Goal: Information Seeking & Learning: Learn about a topic

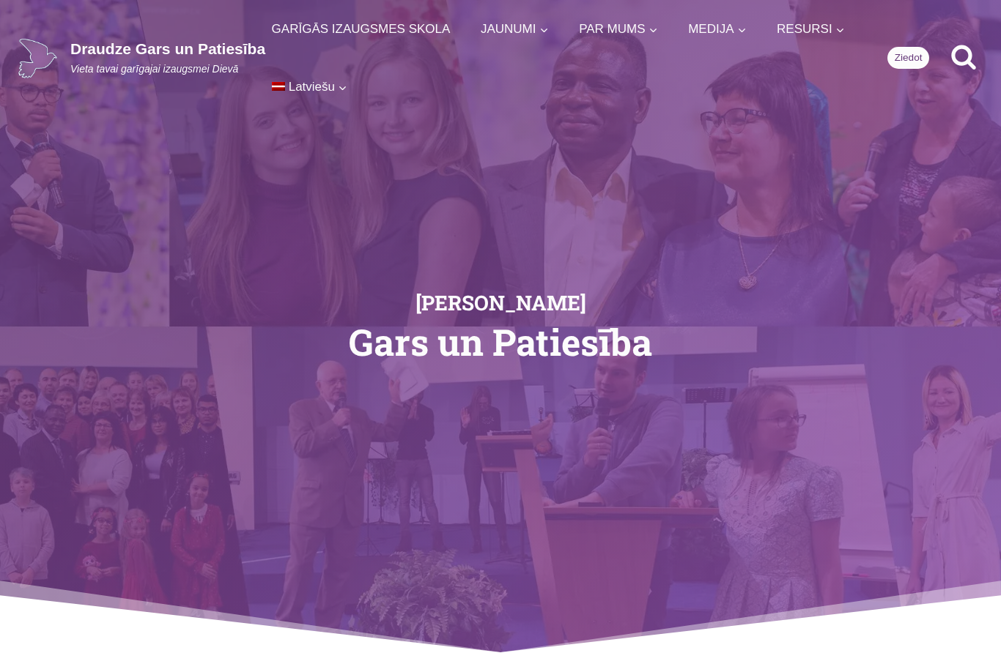
click at [971, 45] on icon "View Search Form" at bounding box center [963, 57] width 24 height 24
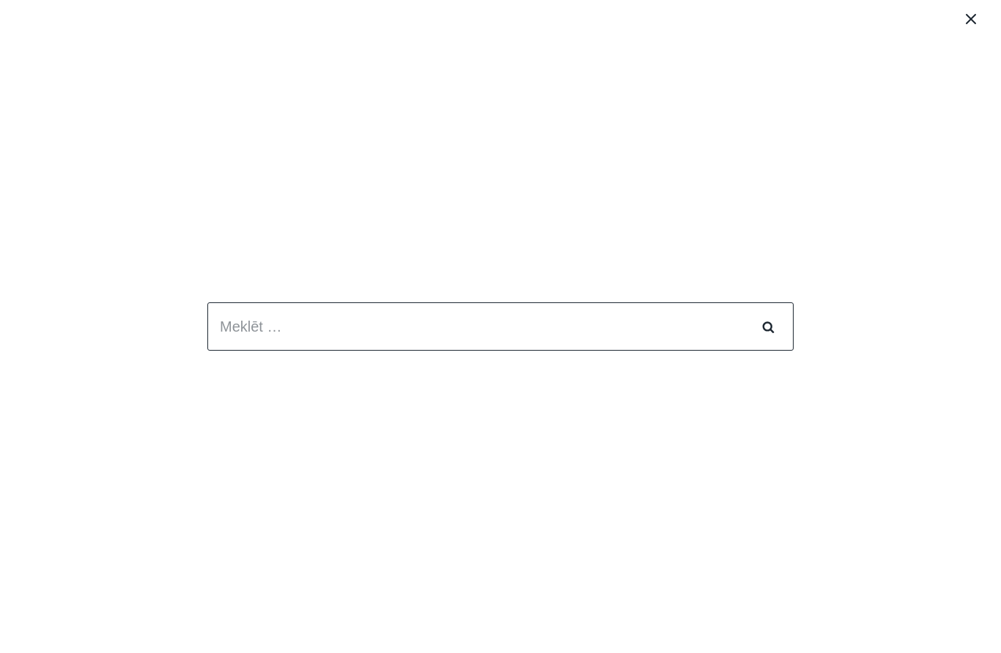
click at [47, 285] on div "Meklēt: Meklēt Search" at bounding box center [500, 326] width 1001 height 653
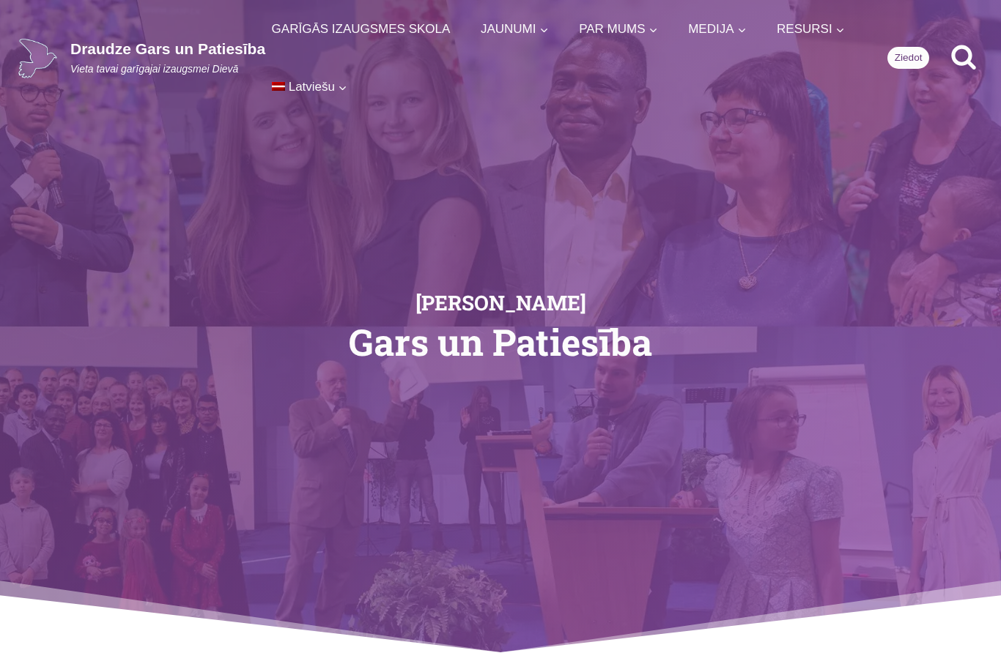
click at [965, 43] on icon "Search" at bounding box center [963, 56] width 26 height 26
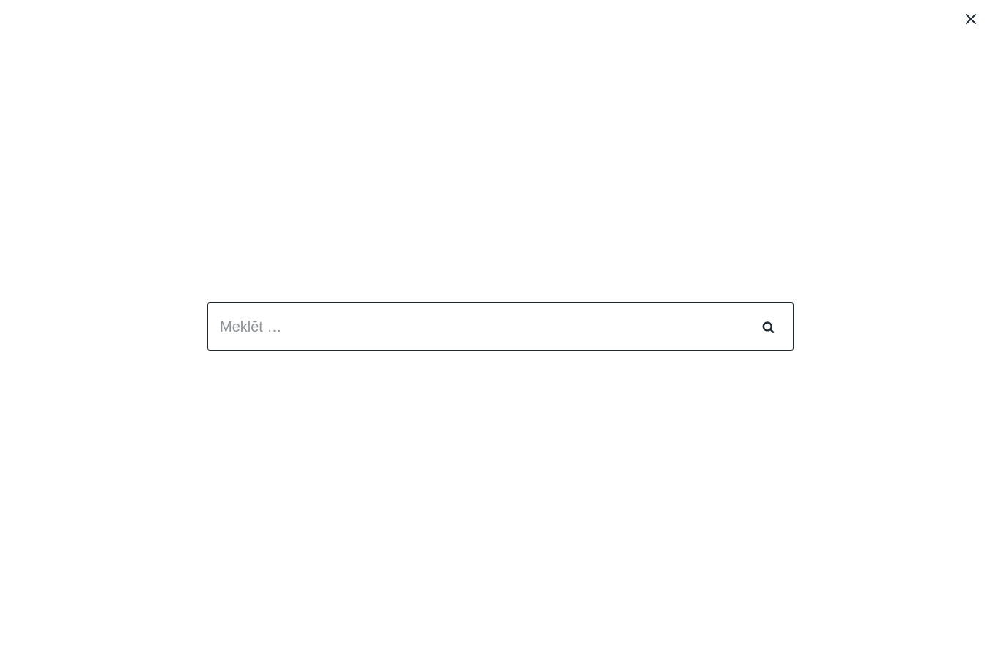
click at [972, 18] on icon "Close search" at bounding box center [970, 19] width 10 height 10
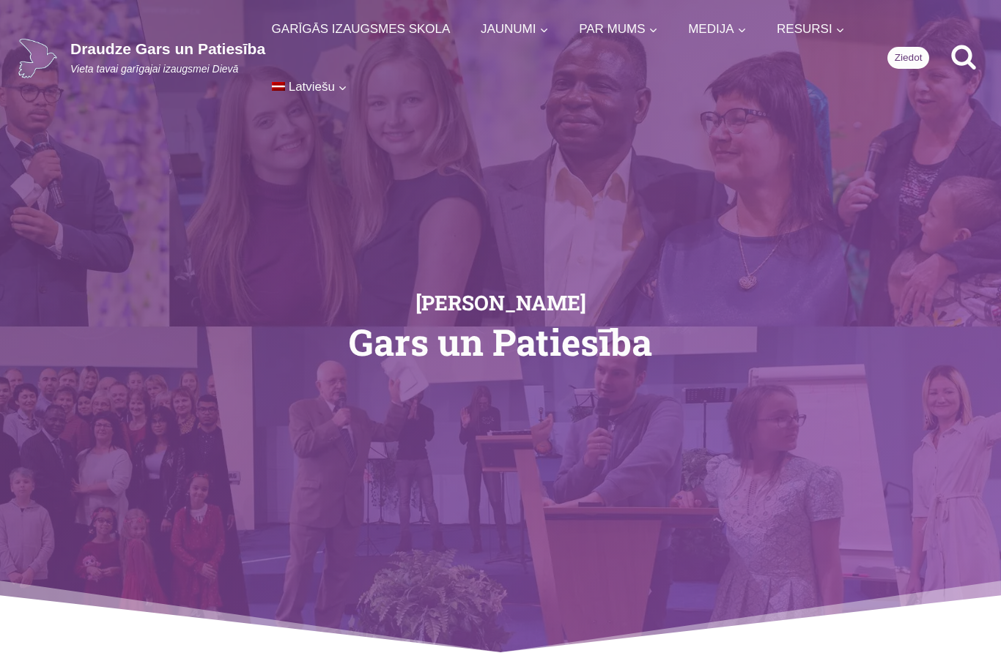
click at [412, 108] on link "English" at bounding box center [338, 128] width 146 height 40
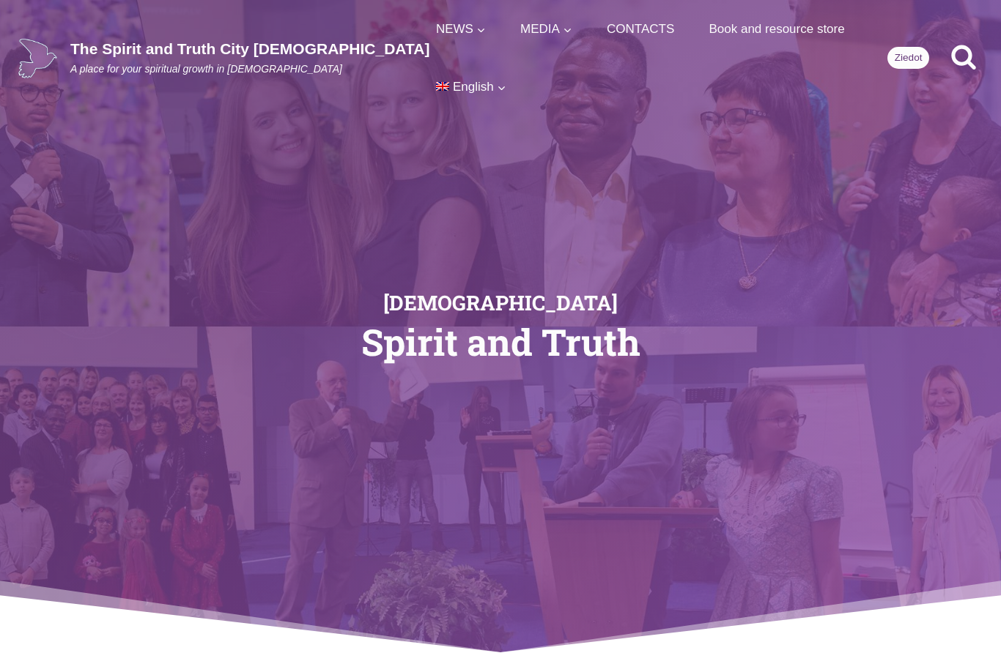
click at [960, 43] on icon "Search" at bounding box center [963, 56] width 26 height 26
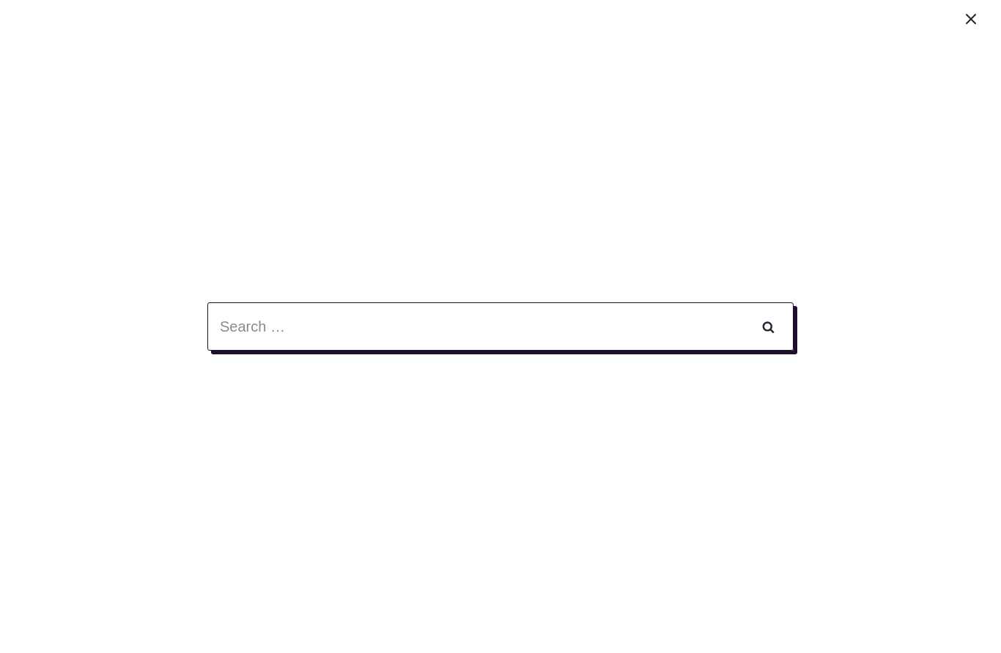
click at [371, 343] on input "Search for:" at bounding box center [500, 326] width 586 height 48
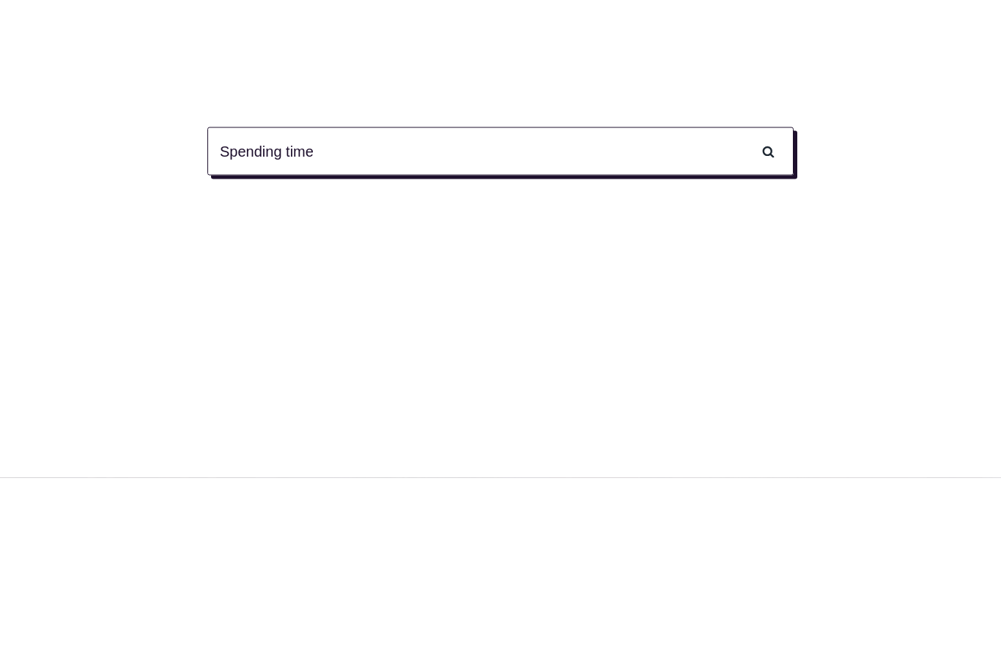
type input "Spending time"
click at [768, 302] on input "Search" at bounding box center [767, 326] width 51 height 48
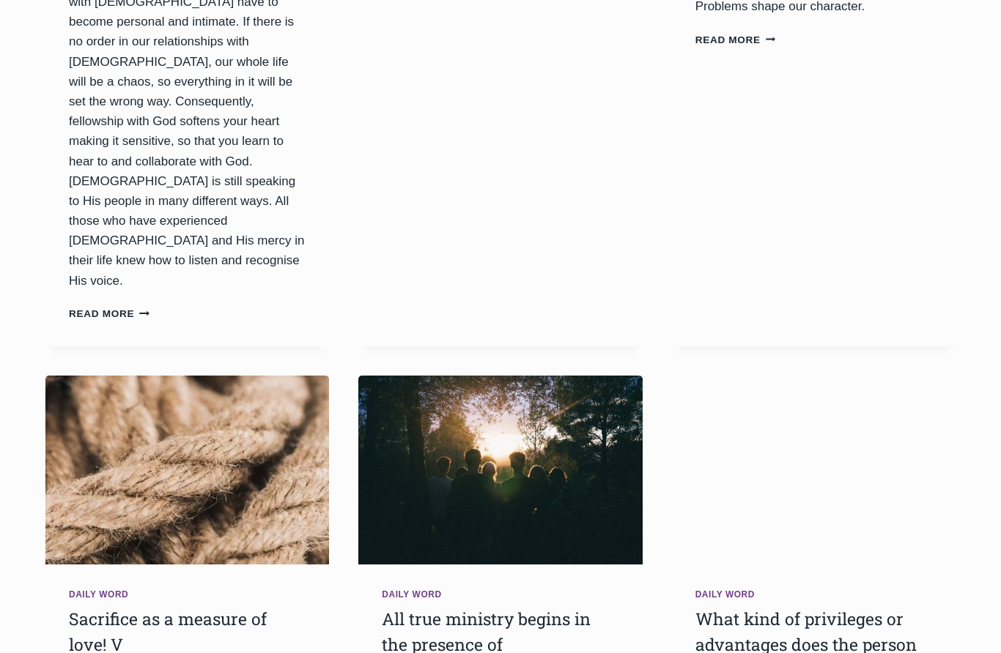
scroll to position [890, 0]
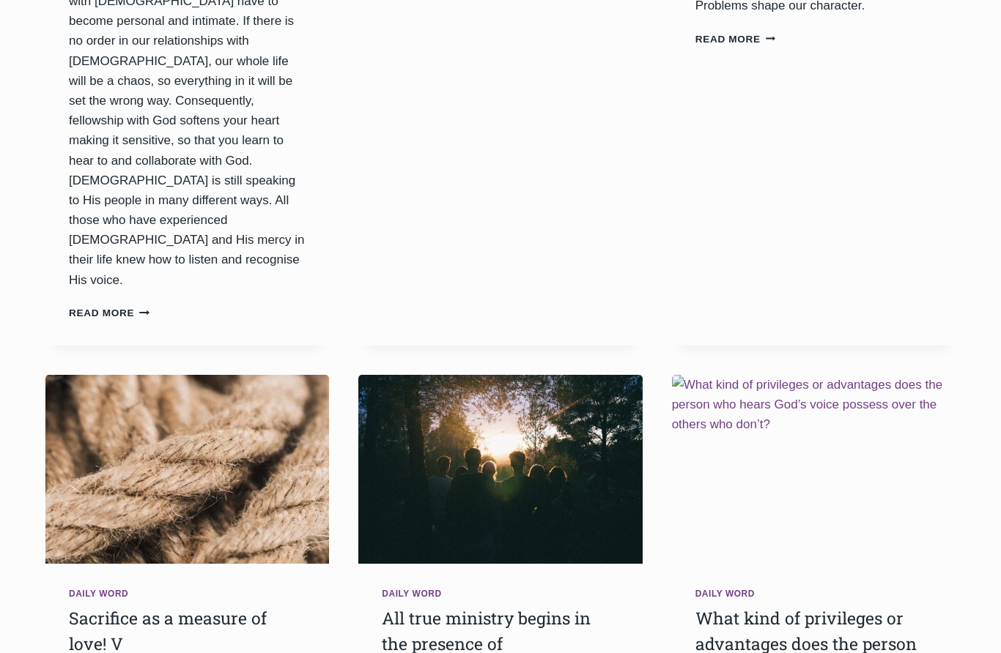
click at [473, 607] on link "All true ministry begins in the presence of [DEMOGRAPHIC_DATA] V" at bounding box center [486, 643] width 209 height 73
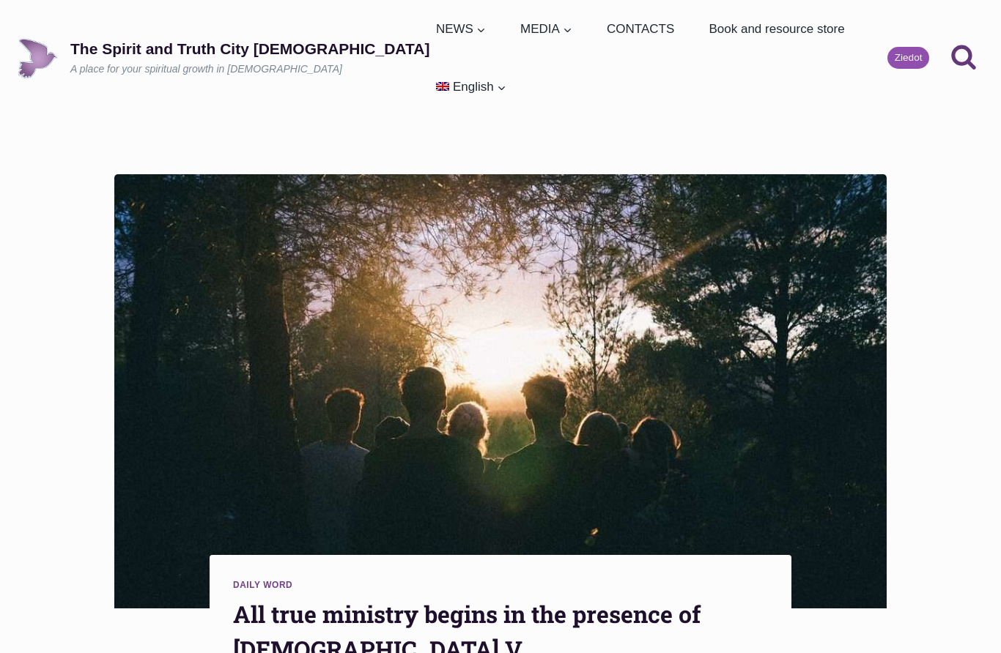
click at [498, 161] on span "Русский" at bounding box center [477, 167] width 41 height 12
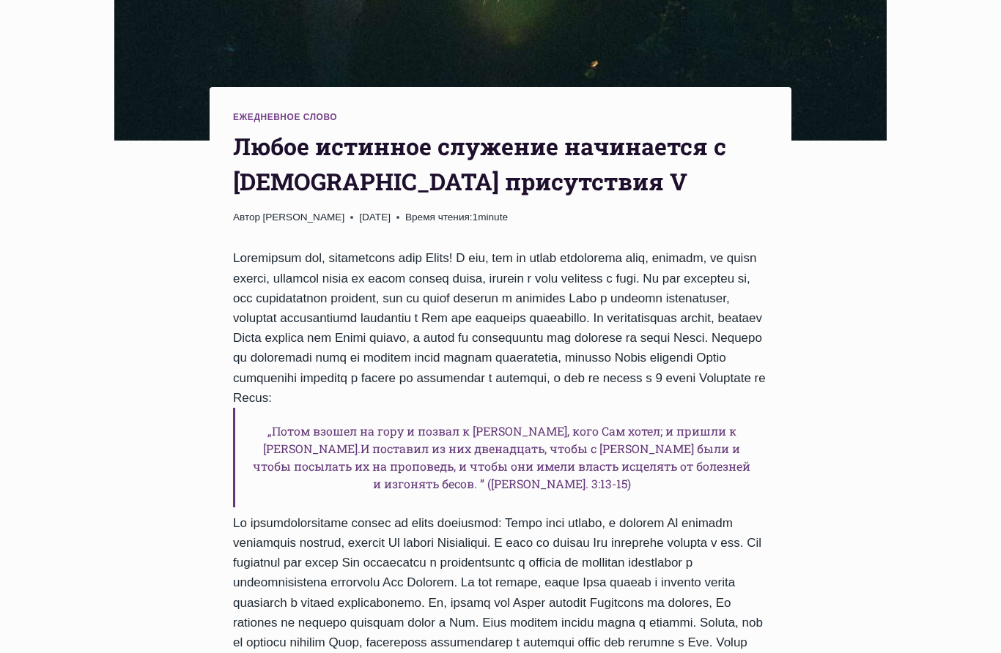
scroll to position [562, 0]
